Goal: Task Accomplishment & Management: Use online tool/utility

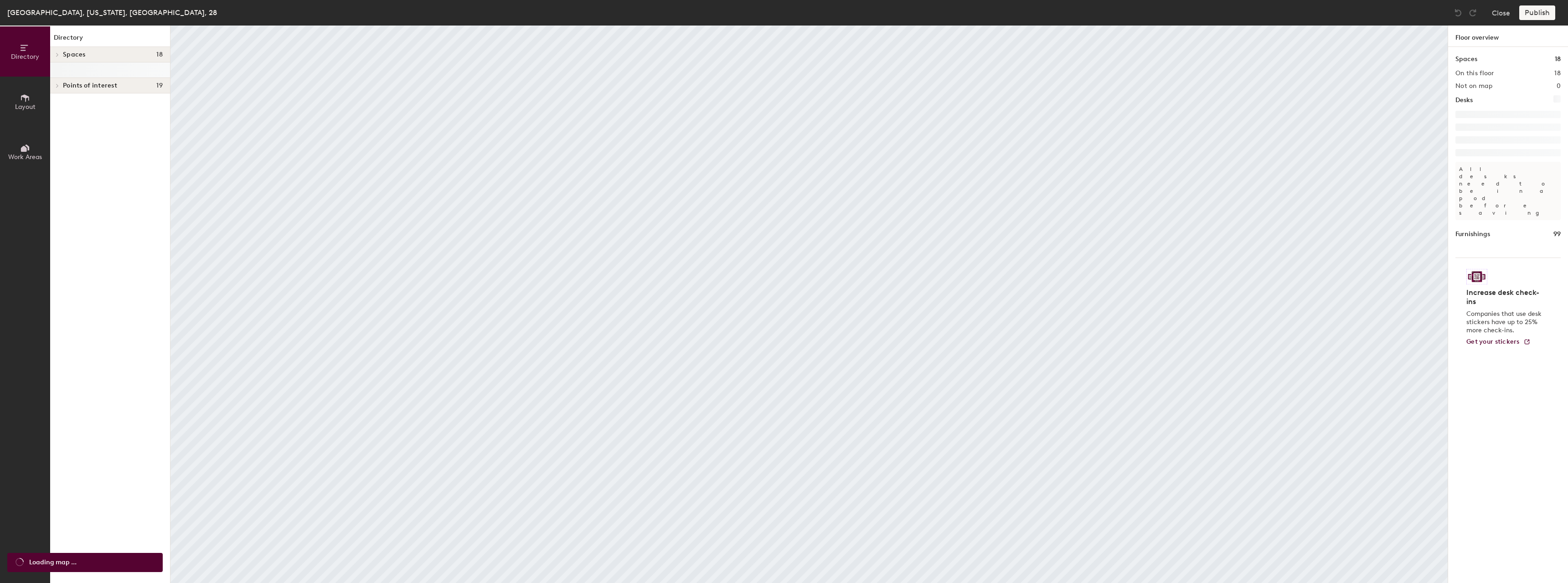
click at [41, 98] on button "Layout" at bounding box center [25, 102] width 50 height 50
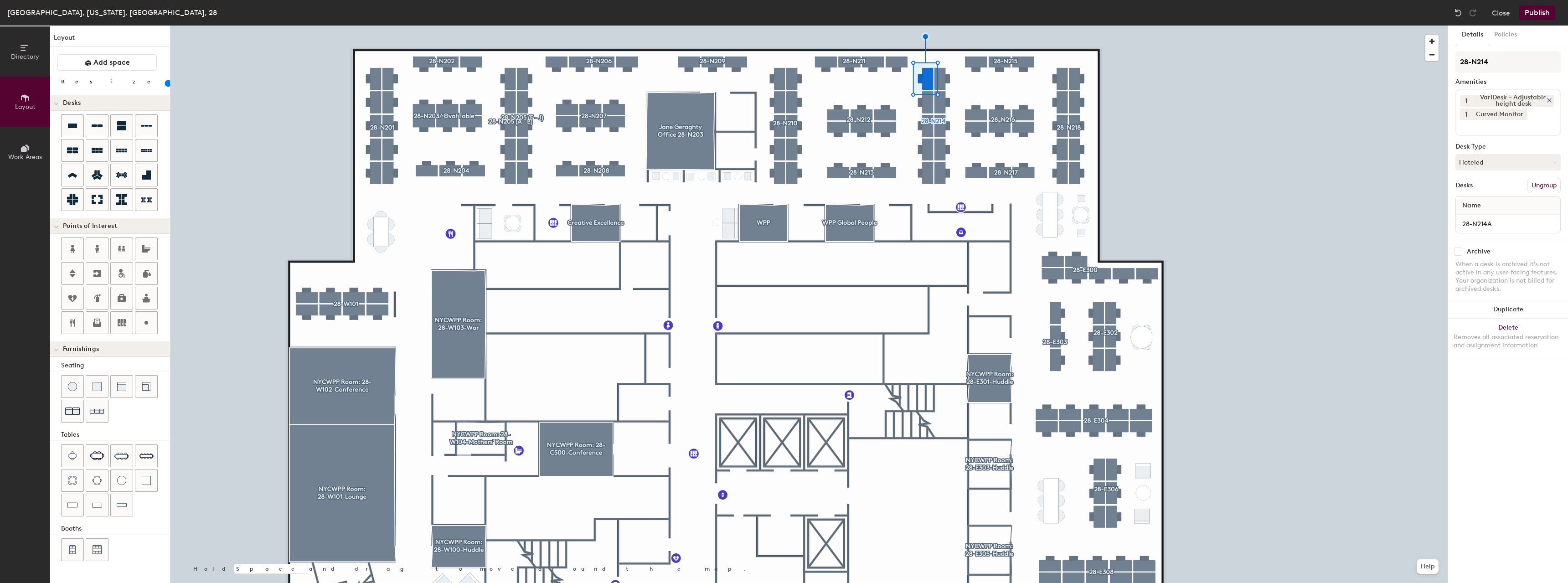
click at [1550, 101] on icon at bounding box center [1549, 100] width 3 height 3
click at [1549, 12] on button "Publish" at bounding box center [1537, 12] width 36 height 15
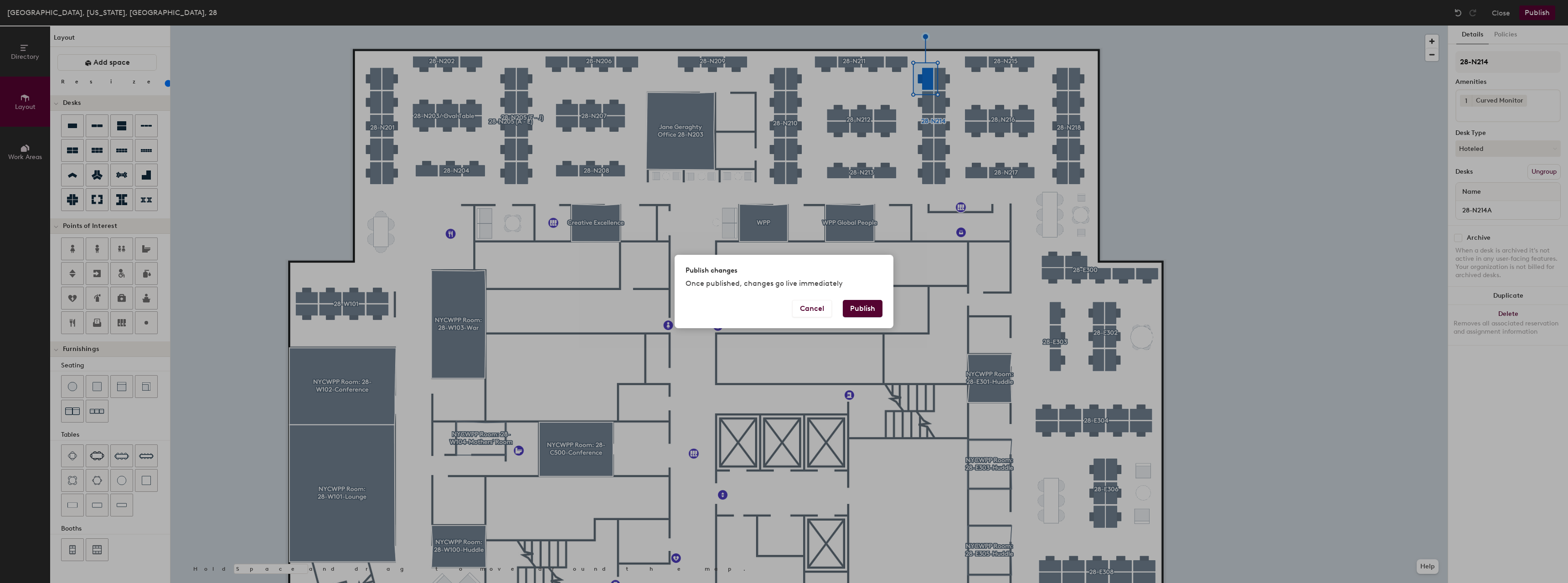
click at [862, 307] on button "Publish" at bounding box center [862, 308] width 40 height 17
type input "20"
